Goal: Task Accomplishment & Management: Manage account settings

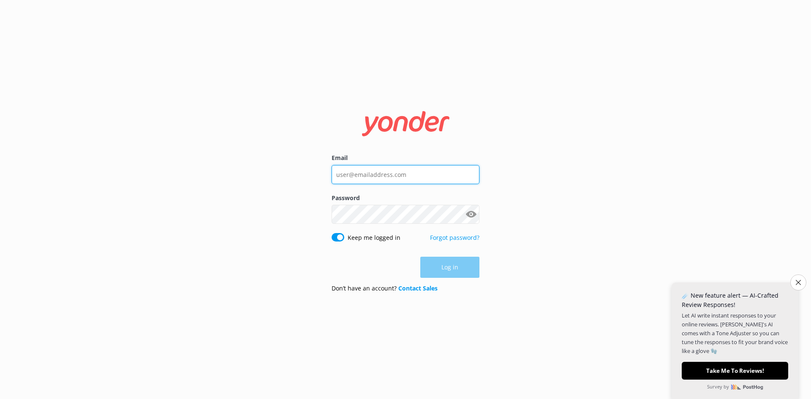
type input "[PERSON_NAME][EMAIL_ADDRESS][PERSON_NAME][DOMAIN_NAME]"
click at [445, 265] on div "Log in" at bounding box center [406, 267] width 148 height 21
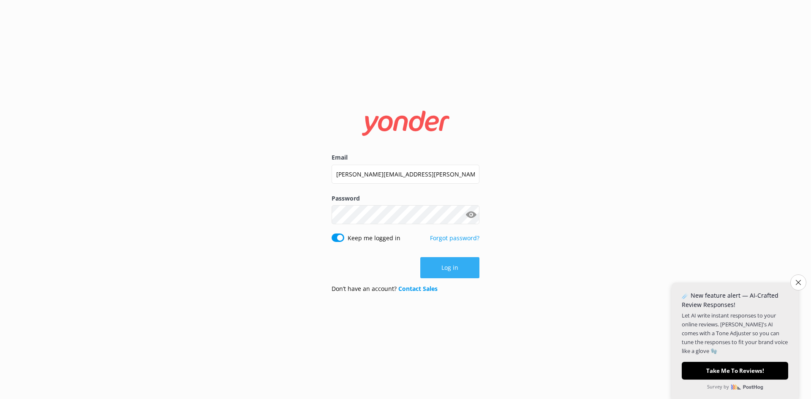
click at [459, 273] on button "Log in" at bounding box center [449, 267] width 59 height 21
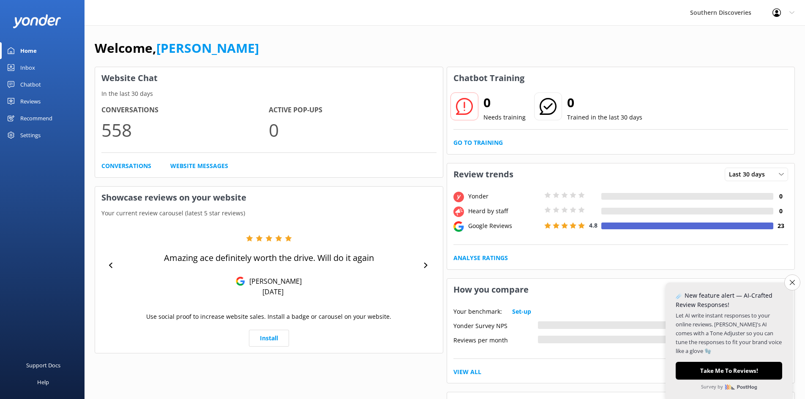
click at [30, 136] on div "Settings" at bounding box center [30, 135] width 20 height 17
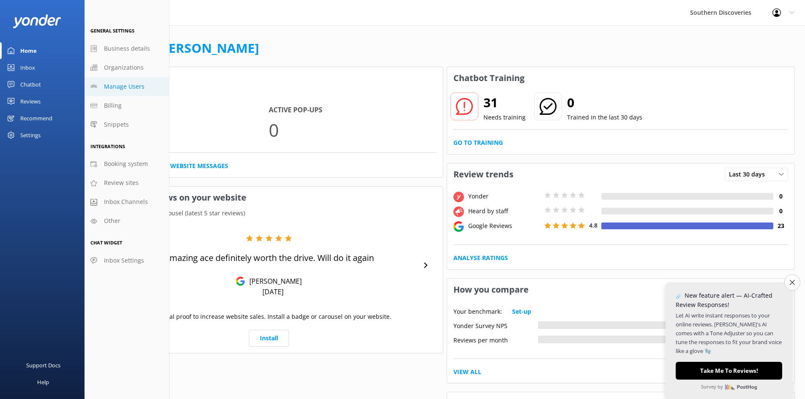
click at [126, 89] on span "Manage Users" at bounding box center [124, 86] width 41 height 9
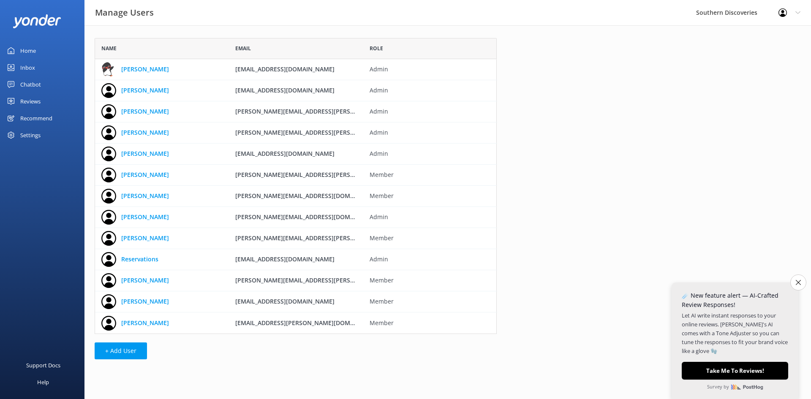
scroll to position [290, 396]
click at [504, 112] on icon "grid" at bounding box center [504, 112] width 8 height 8
click at [135, 174] on link "[PERSON_NAME]" at bounding box center [145, 174] width 48 height 9
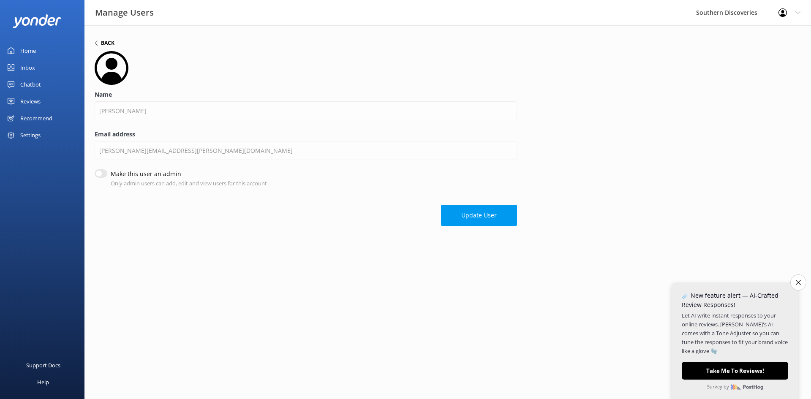
click at [109, 44] on h6 "Back" at bounding box center [108, 43] width 14 height 5
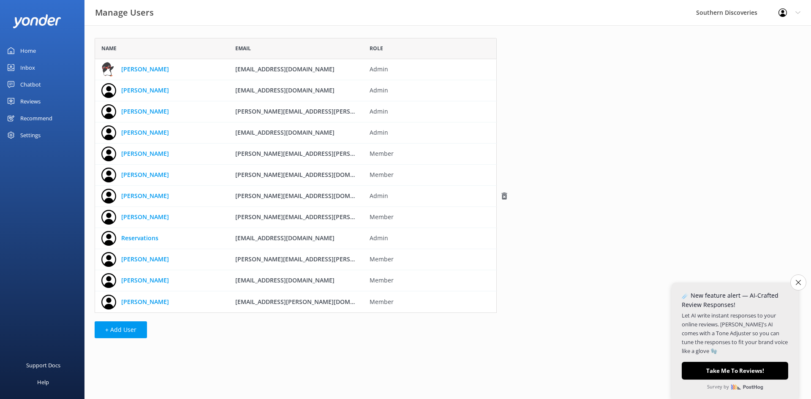
scroll to position [269, 396]
